Goal: Task Accomplishment & Management: Use online tool/utility

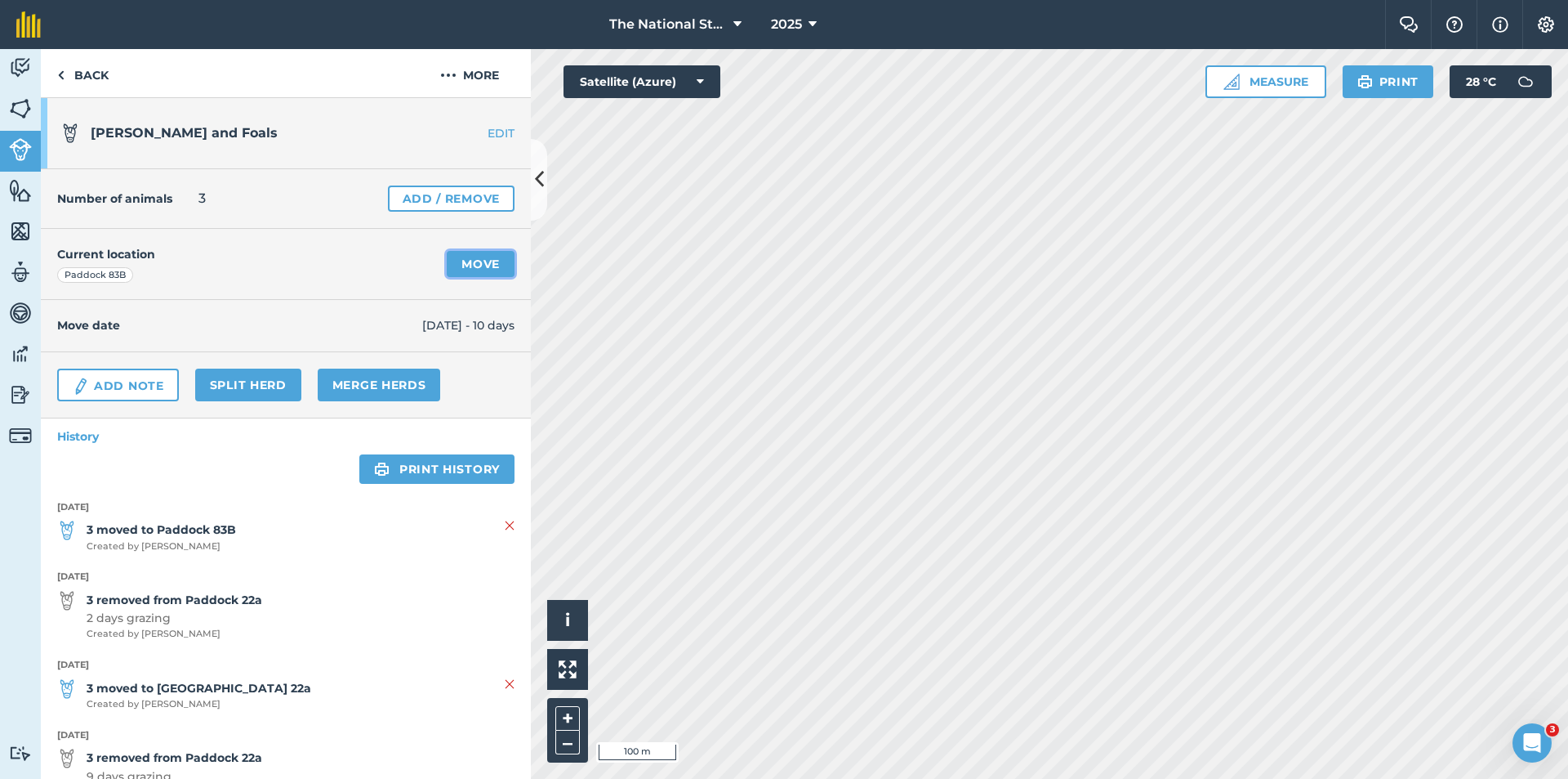
click at [458, 262] on link "Move" at bounding box center [481, 264] width 68 height 26
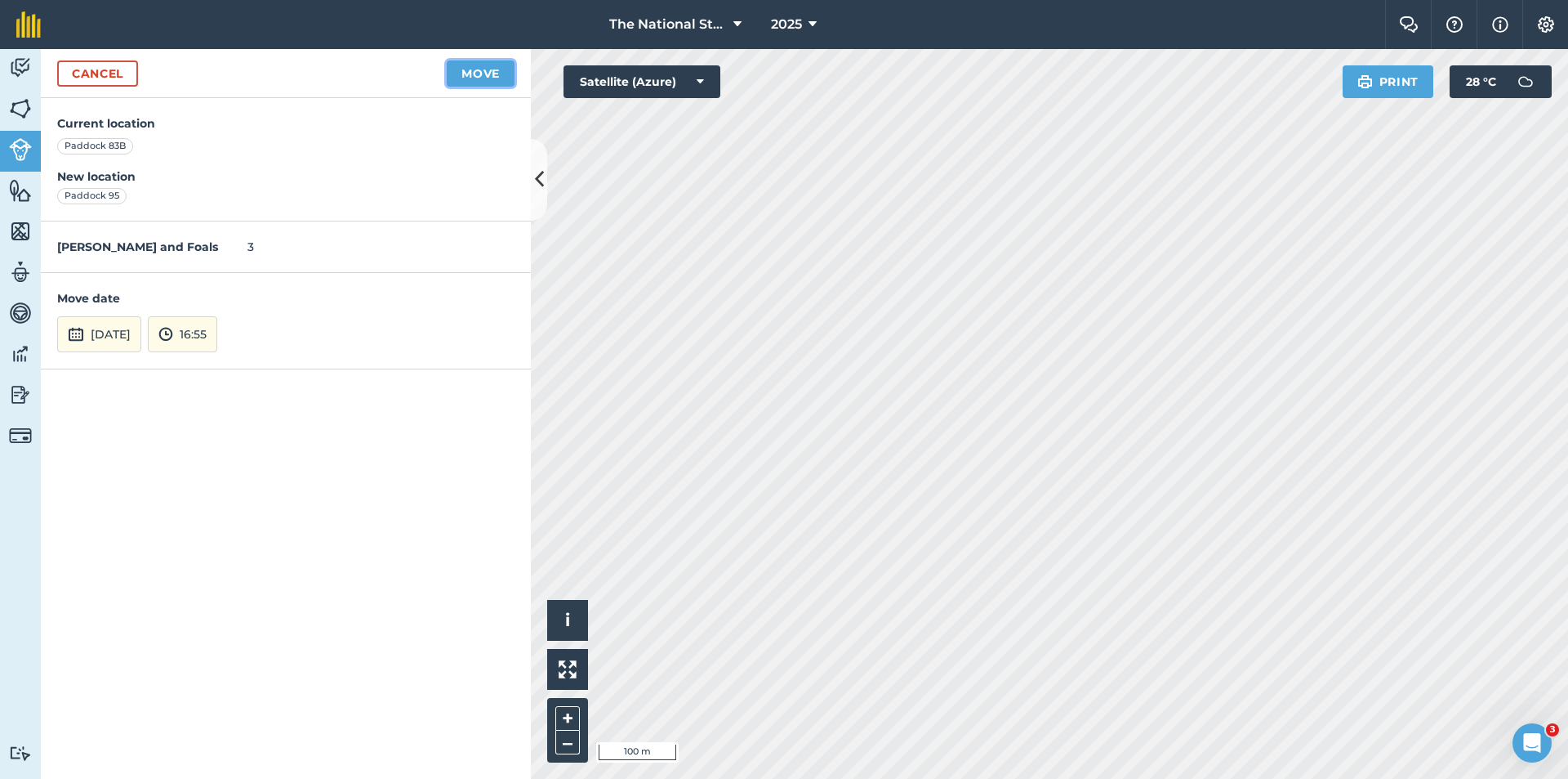
click at [503, 68] on button "Move" at bounding box center [481, 73] width 68 height 26
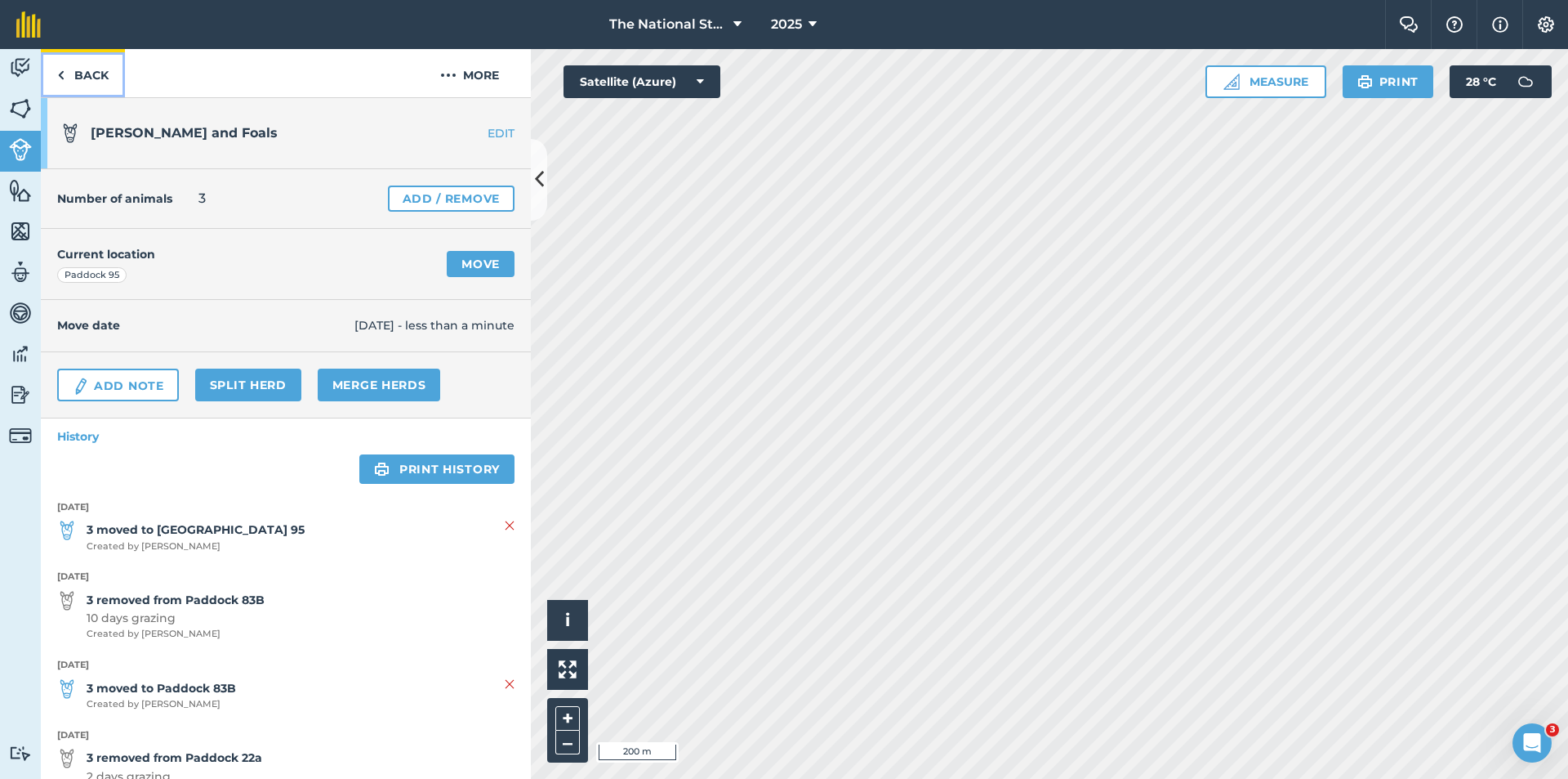
click at [78, 73] on link "Back" at bounding box center [83, 73] width 84 height 48
